Goal: Navigation & Orientation: Find specific page/section

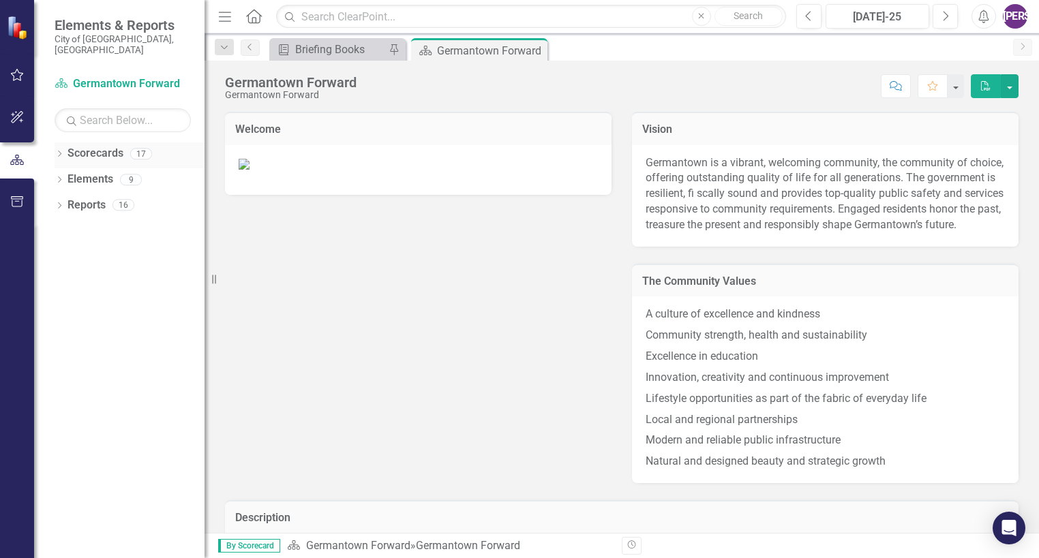
click at [104, 147] on link "Scorecards" at bounding box center [95, 154] width 56 height 16
click at [59, 151] on icon at bounding box center [59, 154] width 3 height 6
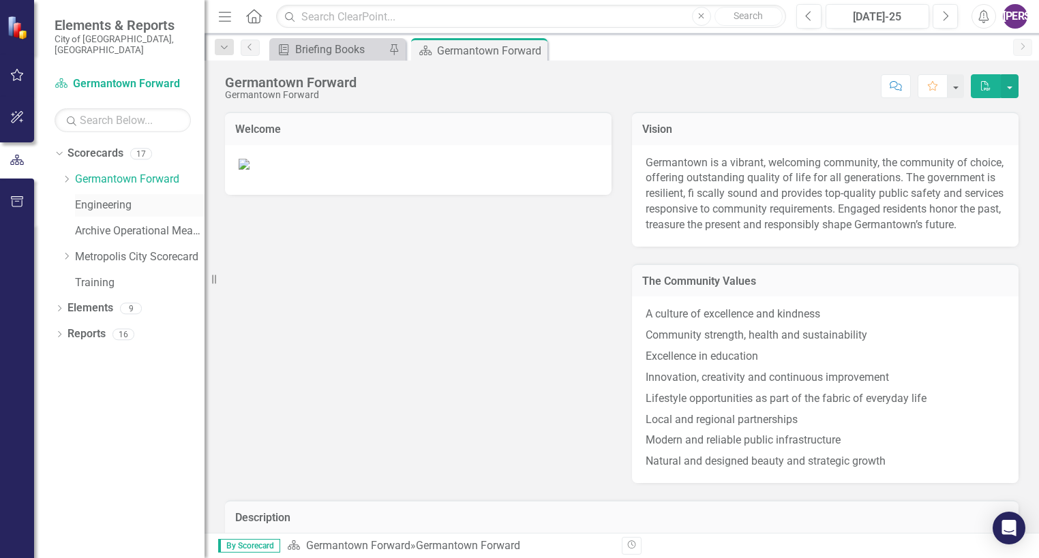
drag, startPoint x: 106, startPoint y: 188, endPoint x: 115, endPoint y: 190, distance: 8.4
click at [106, 198] on link "Engineering" at bounding box center [140, 206] width 130 height 16
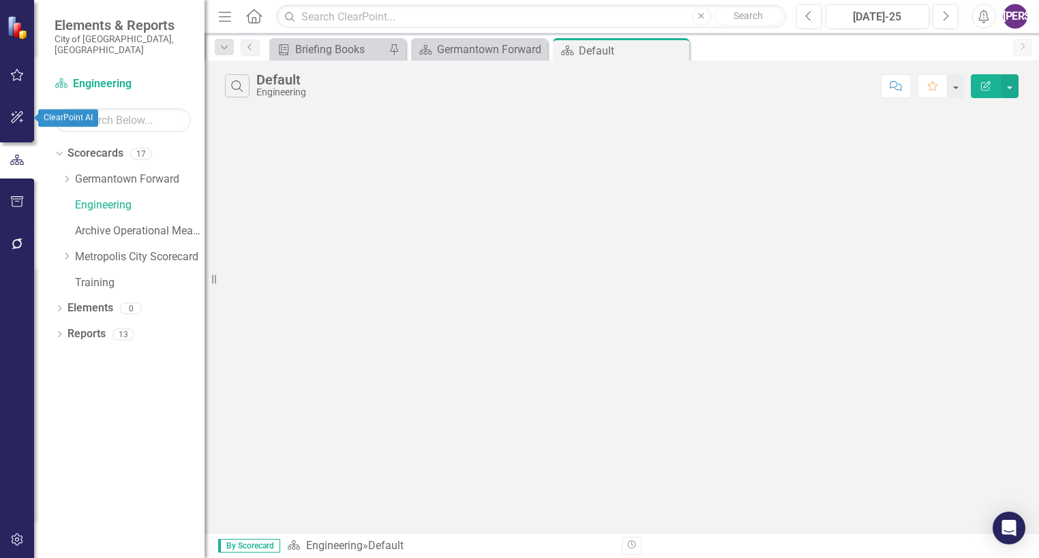
click at [9, 106] on button "button" at bounding box center [17, 118] width 31 height 29
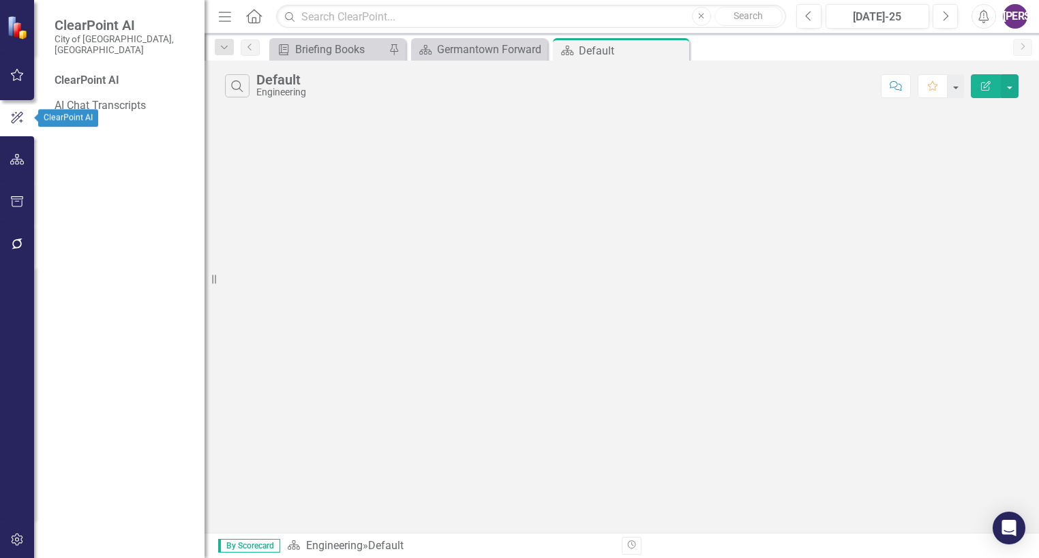
click at [19, 71] on icon "button" at bounding box center [17, 75] width 14 height 11
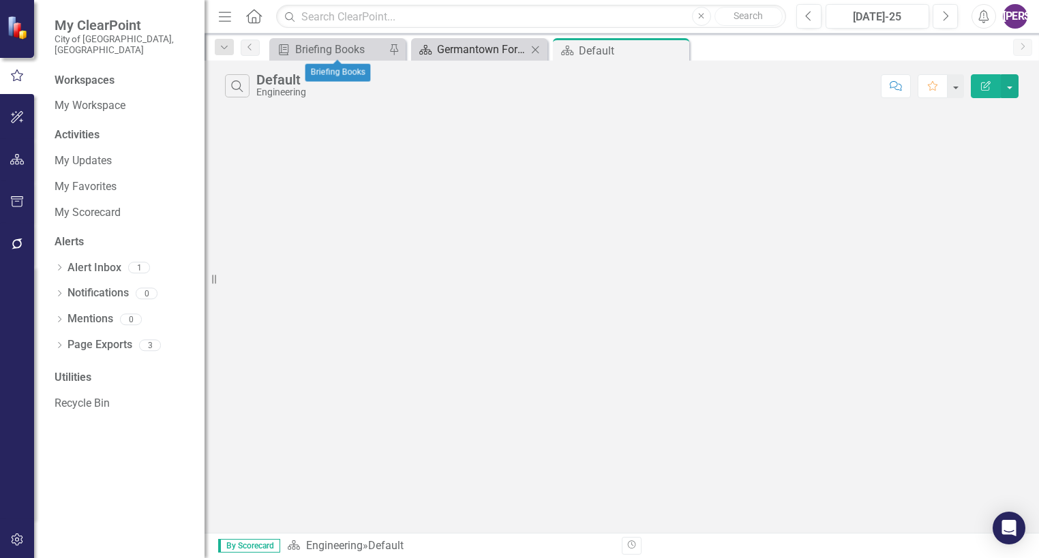
click at [473, 49] on div "Germantown Forward" at bounding box center [482, 49] width 90 height 17
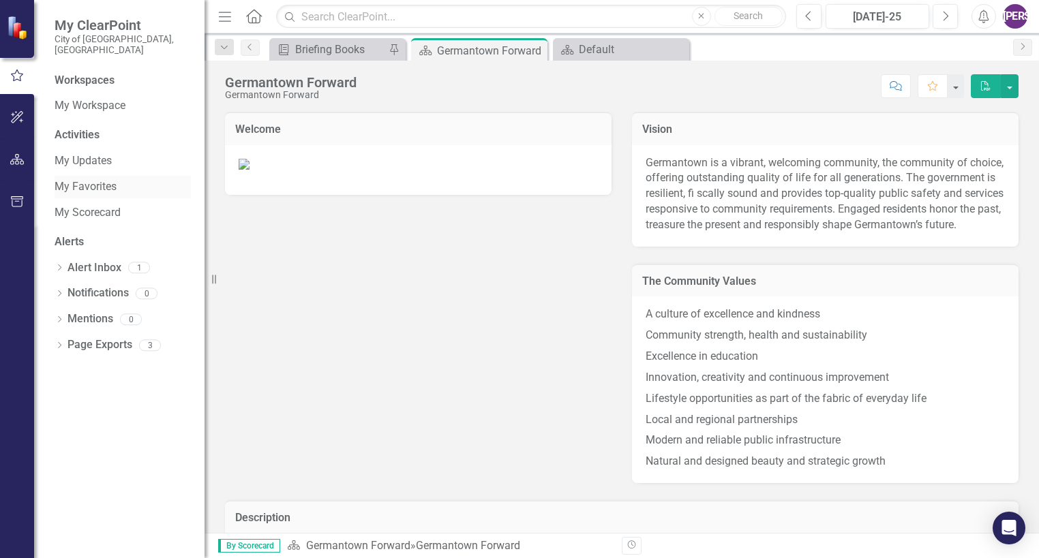
click at [76, 176] on div "My Favorites" at bounding box center [123, 187] width 136 height 22
click at [106, 179] on link "My Favorites" at bounding box center [123, 187] width 136 height 16
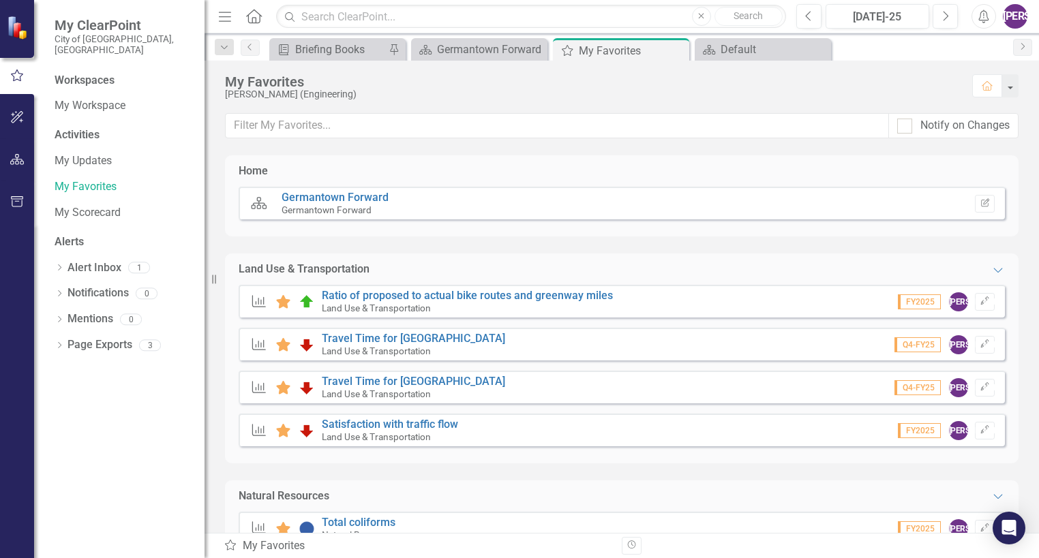
click at [631, 340] on div "Measure Favorite Travel Time for [GEOGRAPHIC_DATA] Land Use & Transportation Q4…" at bounding box center [622, 344] width 766 height 33
click at [335, 339] on link "Travel Time for [GEOGRAPHIC_DATA]" at bounding box center [413, 338] width 183 height 13
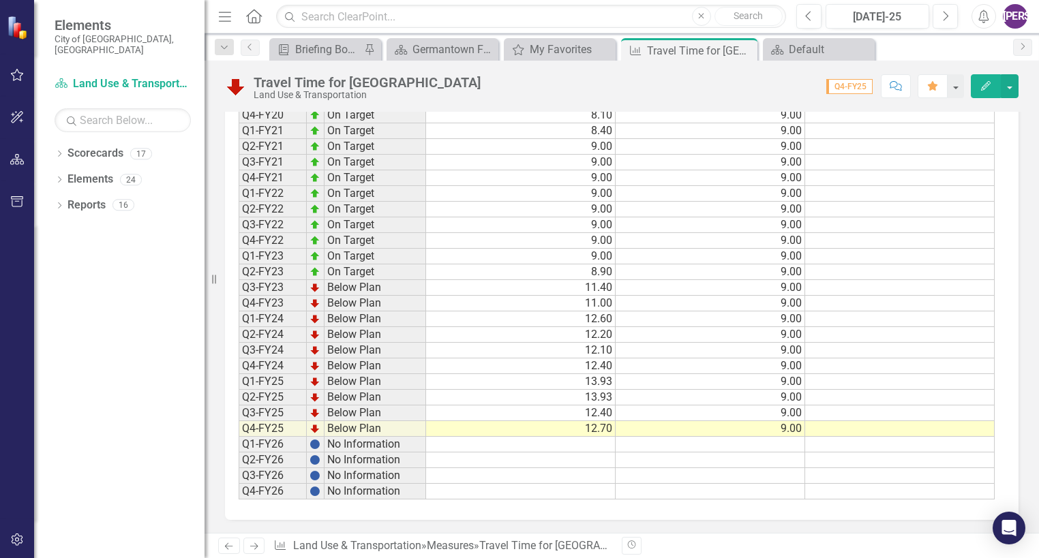
scroll to position [1313, 0]
